Goal: Navigation & Orientation: Find specific page/section

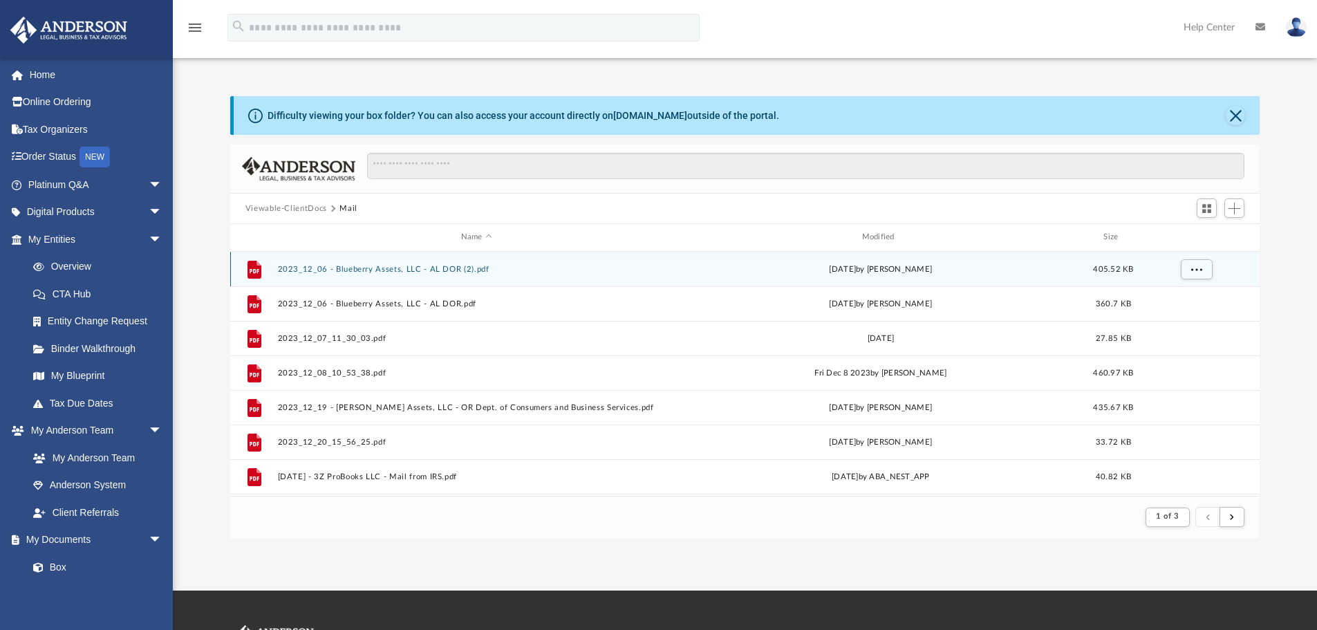
scroll to position [261, 1019]
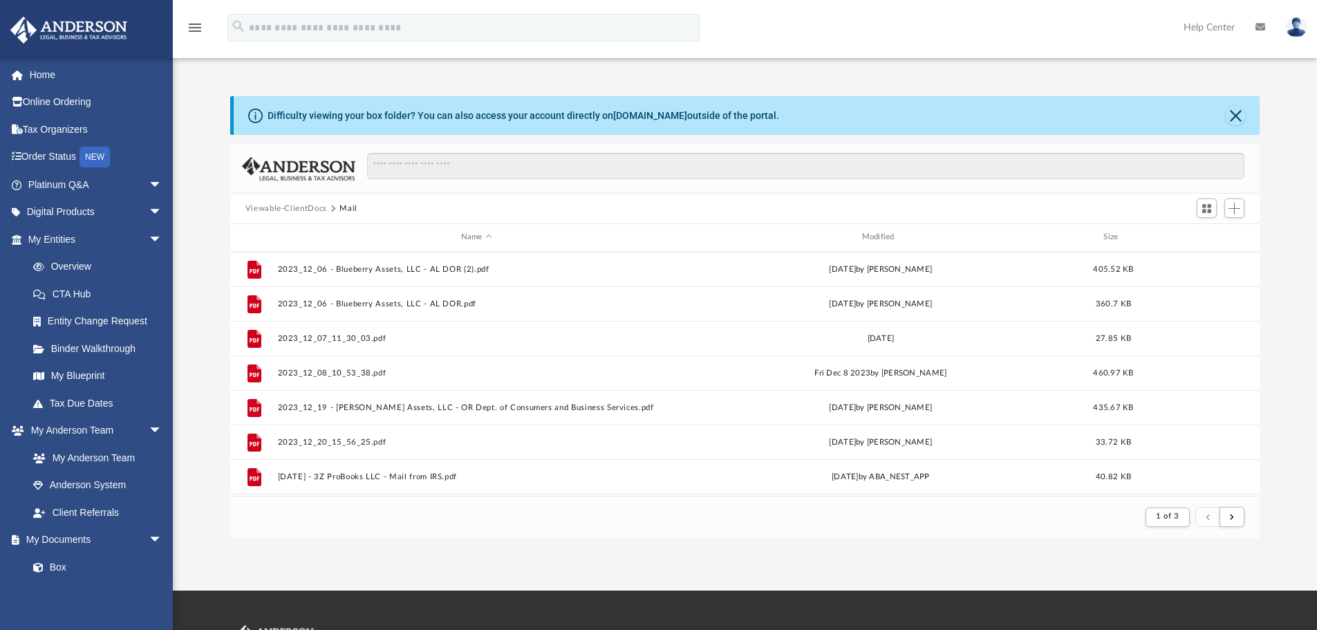
click at [315, 205] on button "Viewable-ClientDocs" at bounding box center [286, 209] width 82 height 12
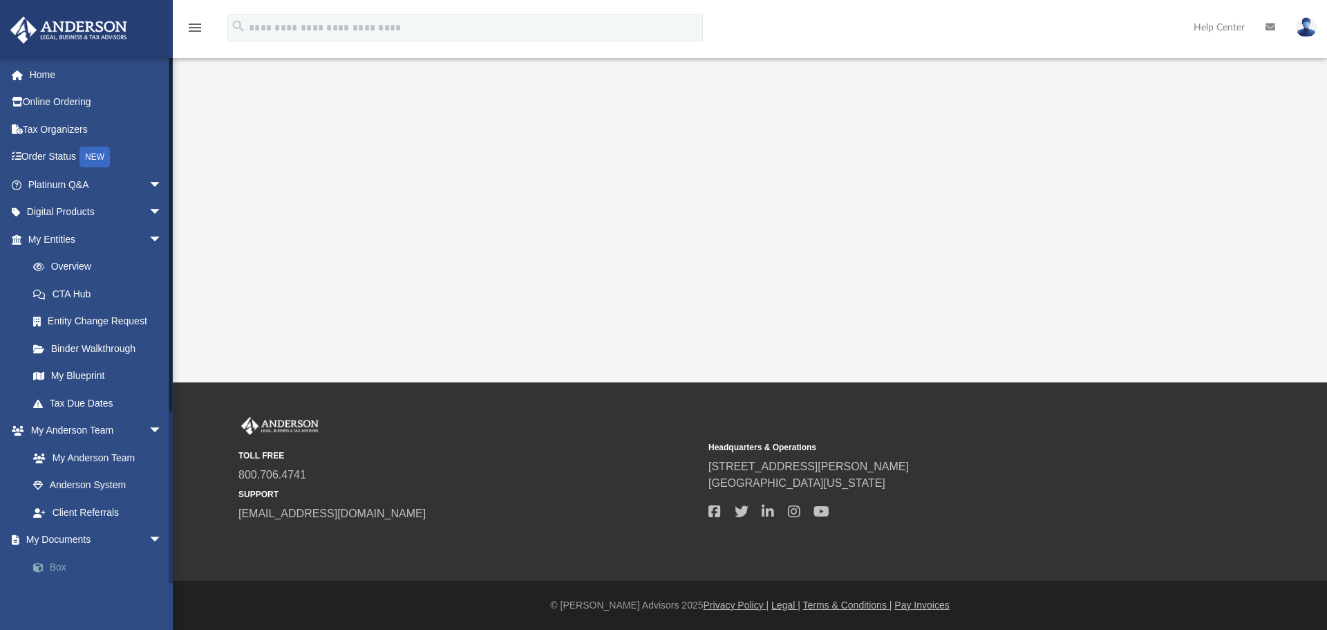
click at [54, 570] on link "Box" at bounding box center [101, 567] width 164 height 28
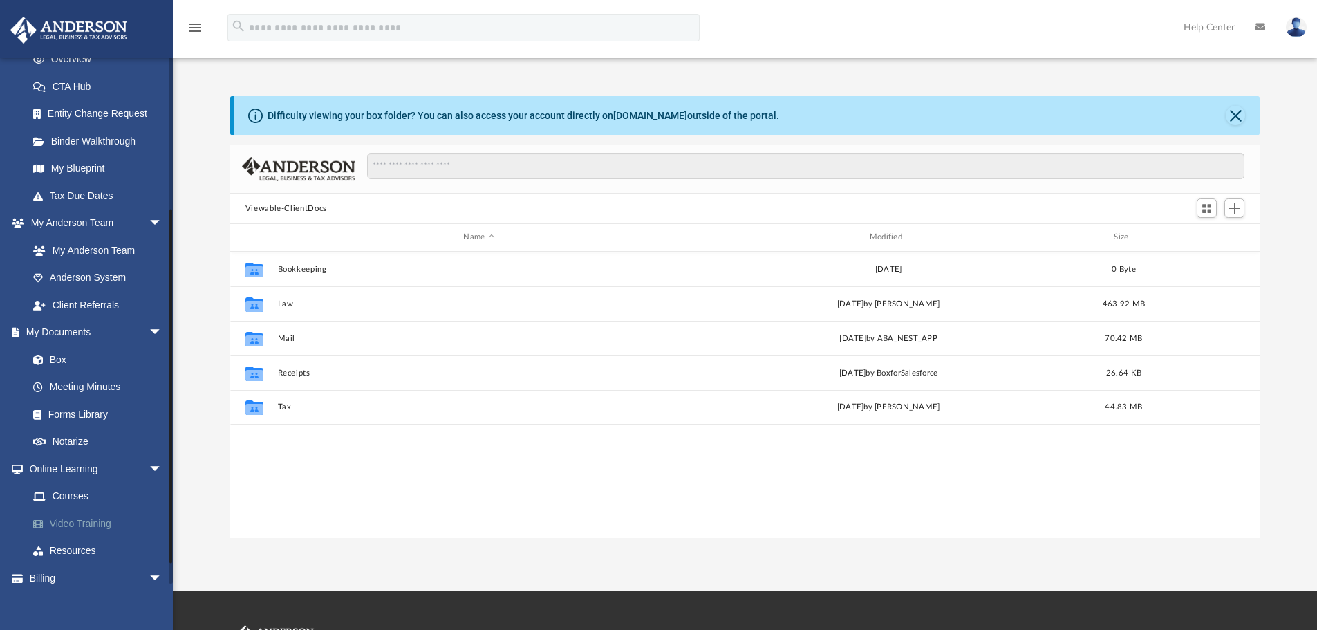
scroll to position [246, 0]
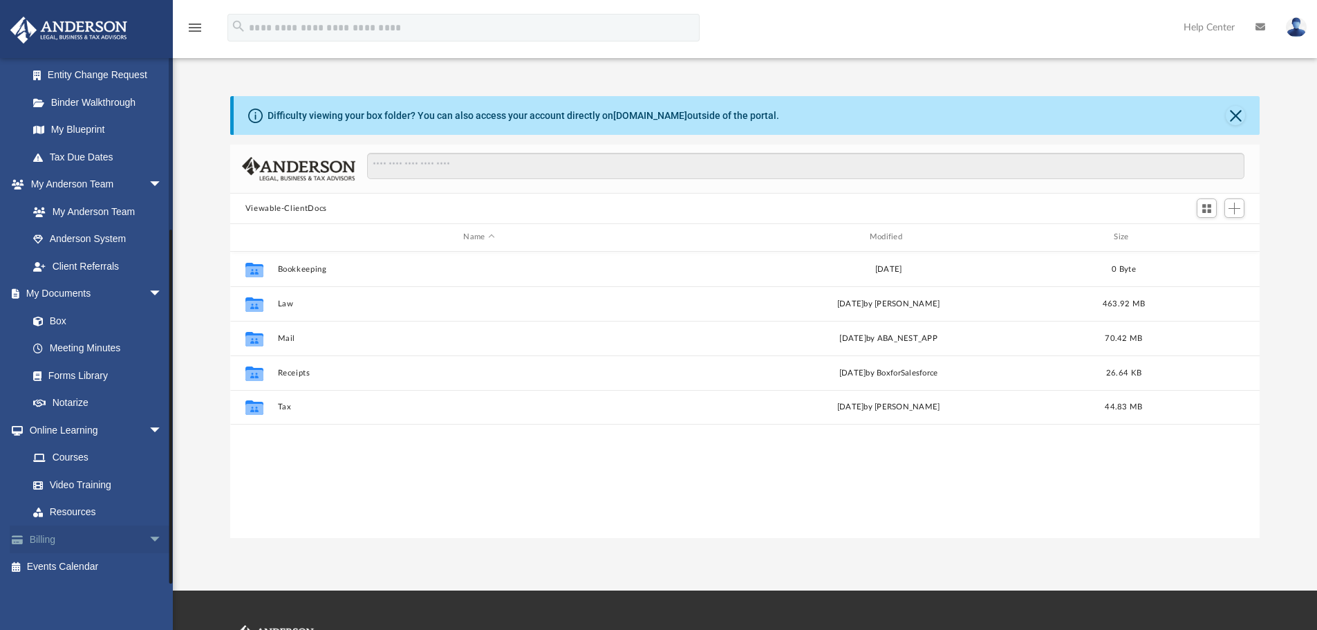
click at [149, 535] on span "arrow_drop_down" at bounding box center [163, 539] width 28 height 28
click at [96, 563] on link "$ Open Invoices" at bounding box center [101, 567] width 164 height 28
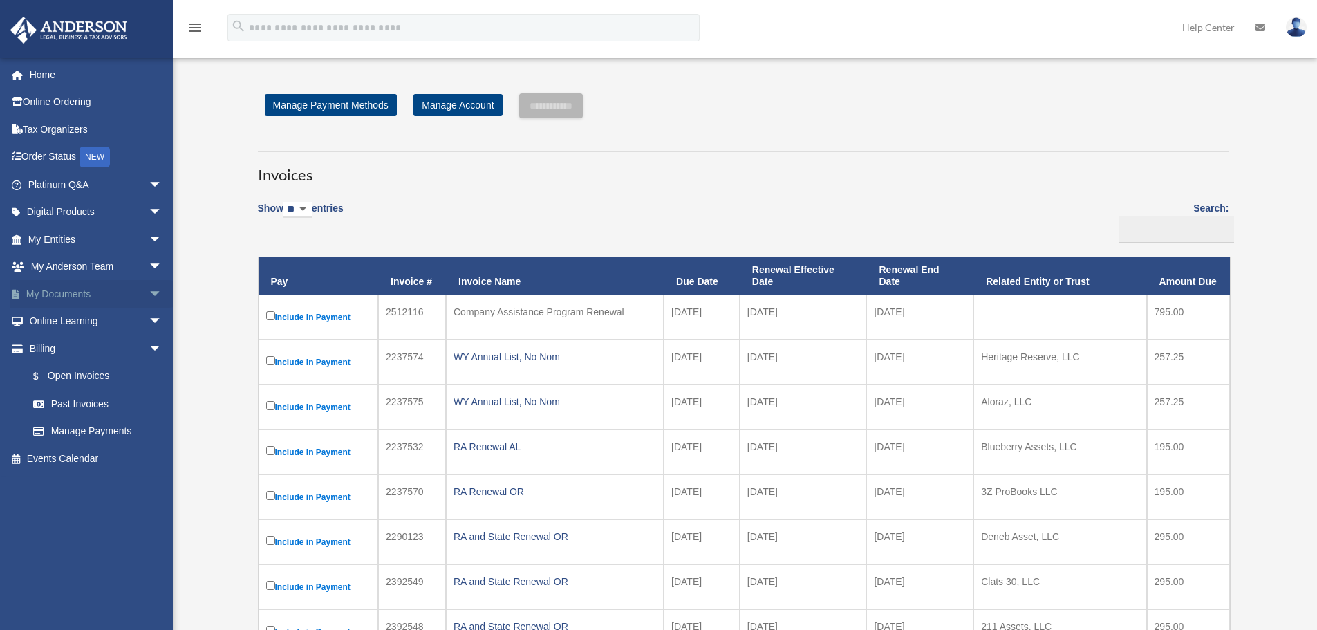
click at [149, 289] on span "arrow_drop_down" at bounding box center [163, 294] width 28 height 28
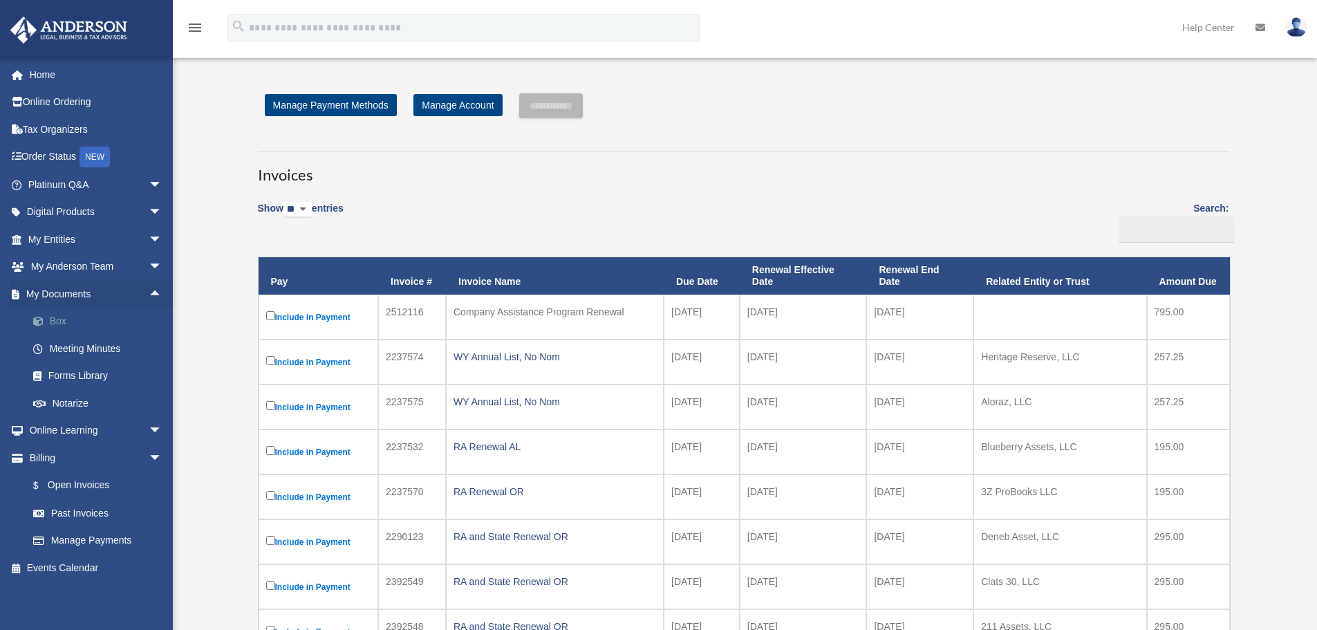
click at [77, 321] on link "Box" at bounding box center [101, 322] width 164 height 28
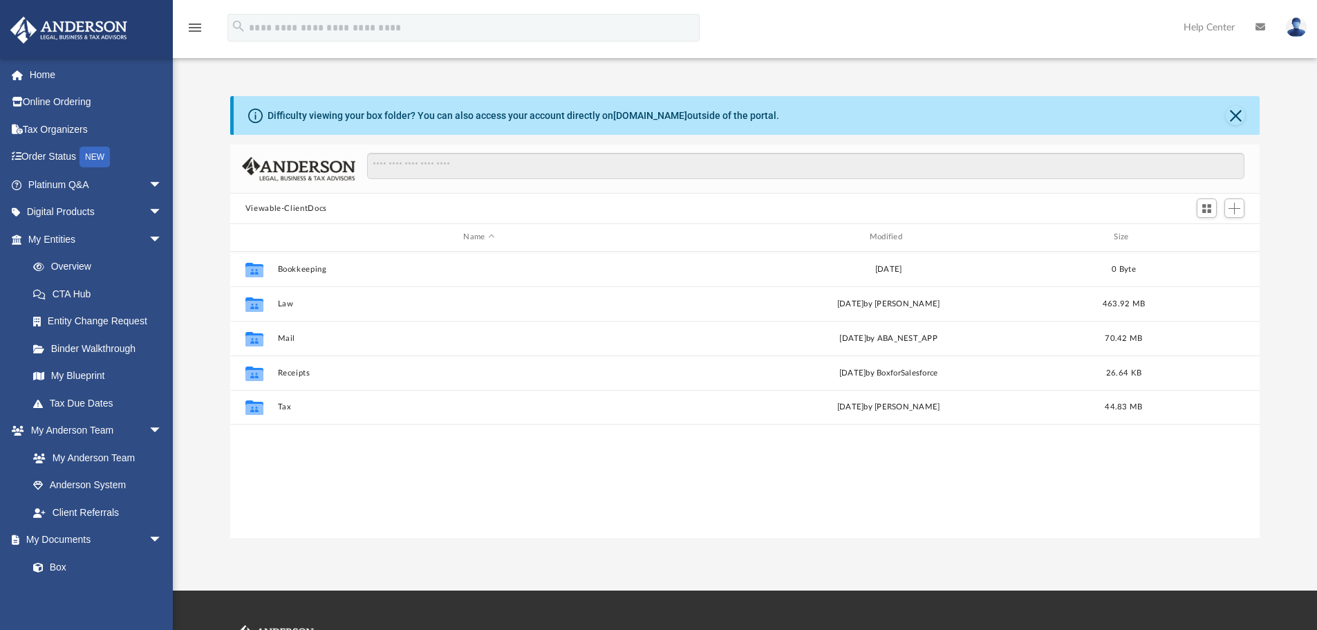
scroll to position [304, 1019]
